Goal: Task Accomplishment & Management: Complete application form

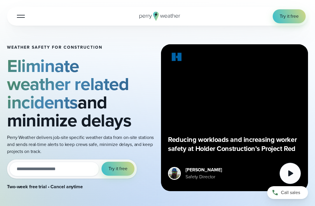
click at [289, 20] on link "Try it free" at bounding box center [289, 16] width 33 height 14
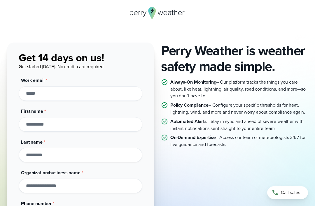
click at [95, 87] on input "Work email *" at bounding box center [81, 93] width 124 height 15
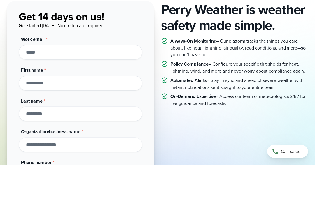
click at [96, 108] on div "First name *" at bounding box center [81, 120] width 124 height 24
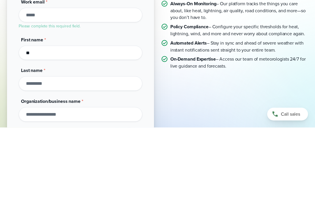
type input "*"
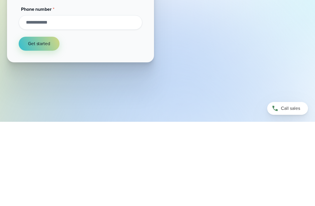
click at [55, 121] on button "Get started" at bounding box center [39, 128] width 41 height 14
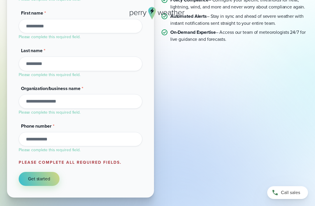
click at [45, 172] on button "Get started" at bounding box center [39, 179] width 41 height 14
click at [97, 159] on label "Please complete all required fields." at bounding box center [70, 162] width 103 height 6
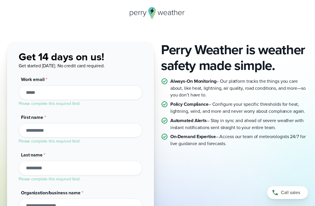
scroll to position [0, 0]
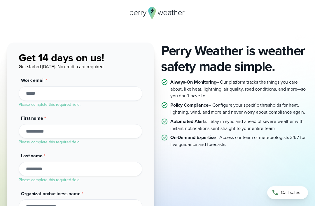
click at [72, 105] on label "Please complete this required field." at bounding box center [50, 104] width 62 height 6
click at [65, 111] on form "Get 14 days on us! Get started today. No credit card required. Work email * Ple…" at bounding box center [81, 171] width 124 height 242
click at [75, 96] on input "Work email *" at bounding box center [81, 93] width 124 height 15
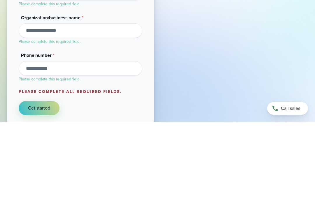
scroll to position [92, 0]
